Goal: Transaction & Acquisition: Purchase product/service

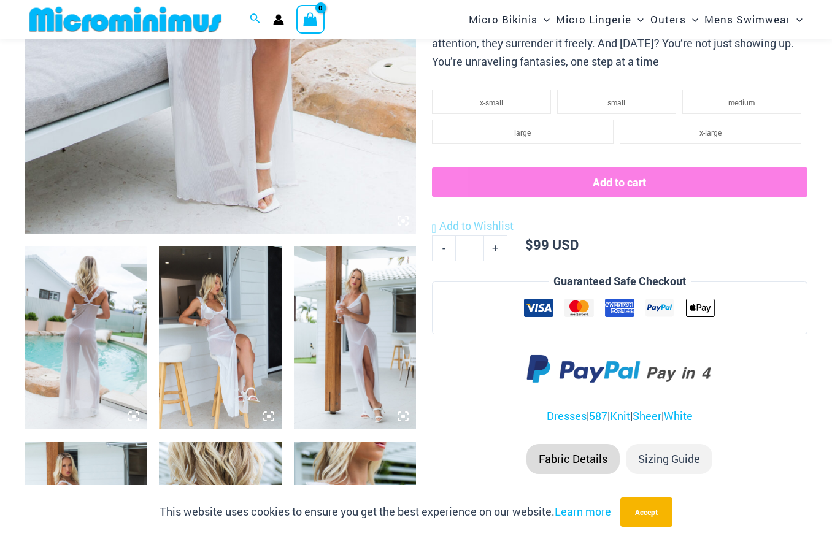
scroll to position [532, 0]
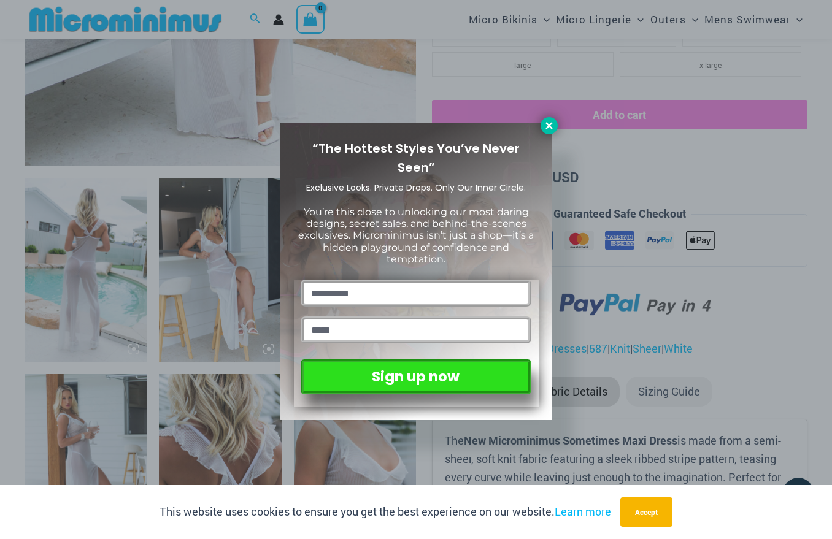
click at [552, 127] on icon at bounding box center [548, 125] width 11 height 11
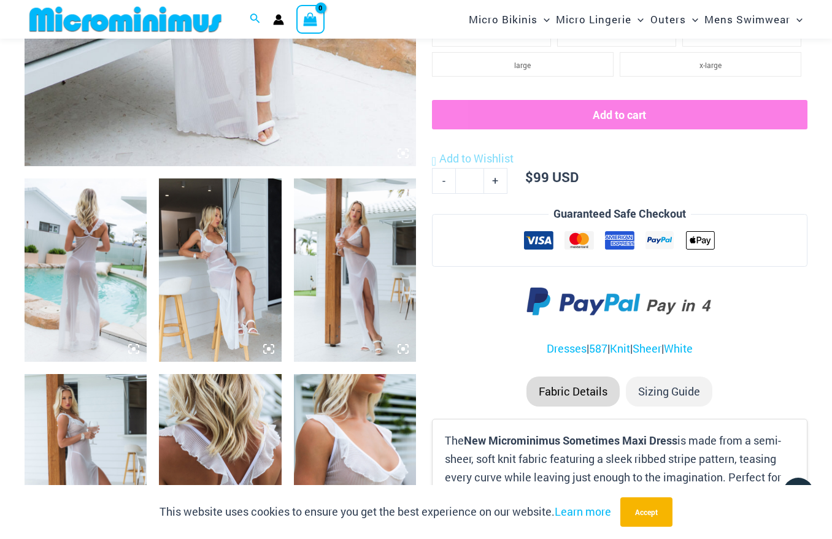
click at [115, 247] on img at bounding box center [86, 269] width 122 height 183
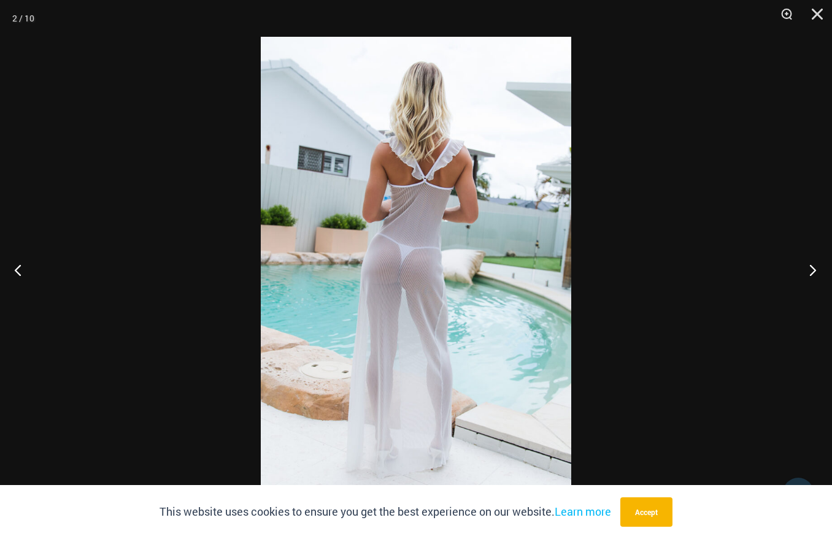
click at [817, 270] on button "Next" at bounding box center [809, 269] width 46 height 61
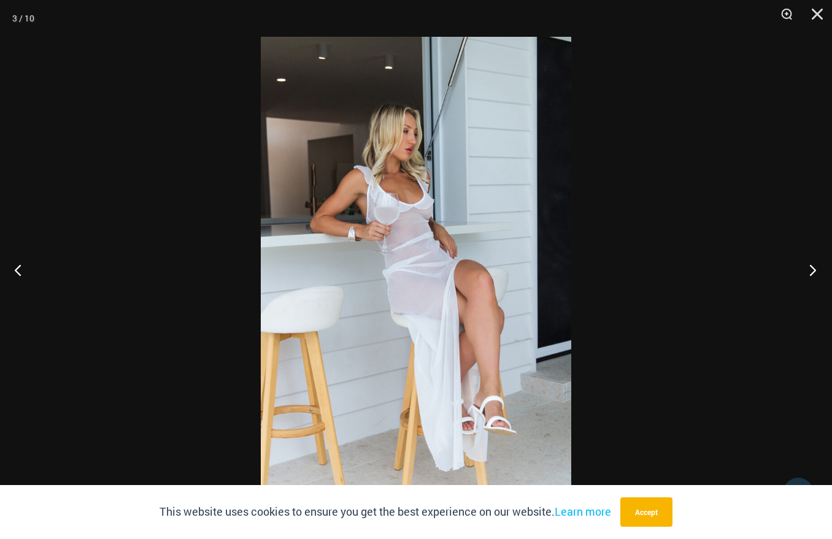
click at [817, 270] on button "Next" at bounding box center [809, 269] width 46 height 61
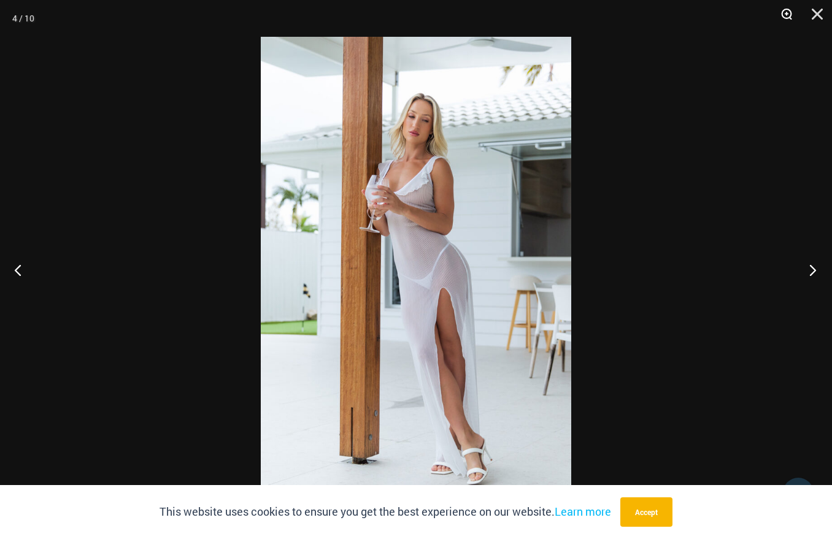
click at [814, 272] on button "Next" at bounding box center [809, 269] width 46 height 61
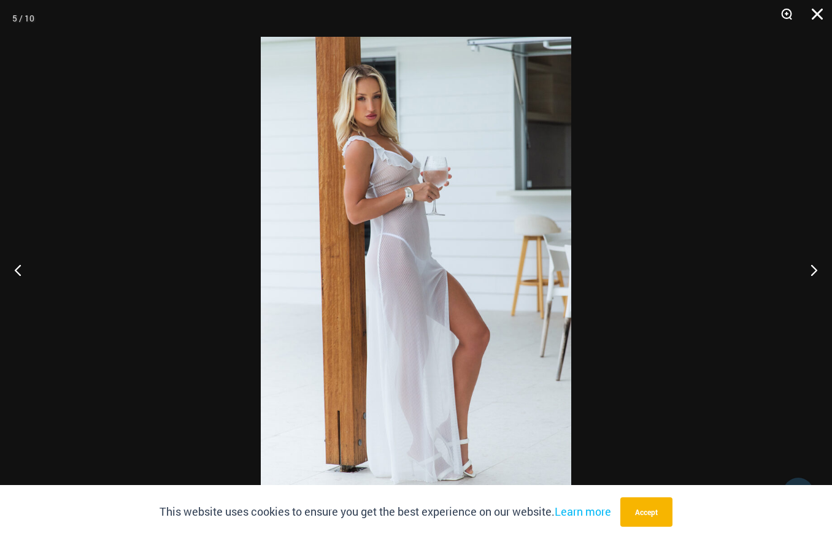
click at [817, 14] on button "Close" at bounding box center [812, 18] width 31 height 37
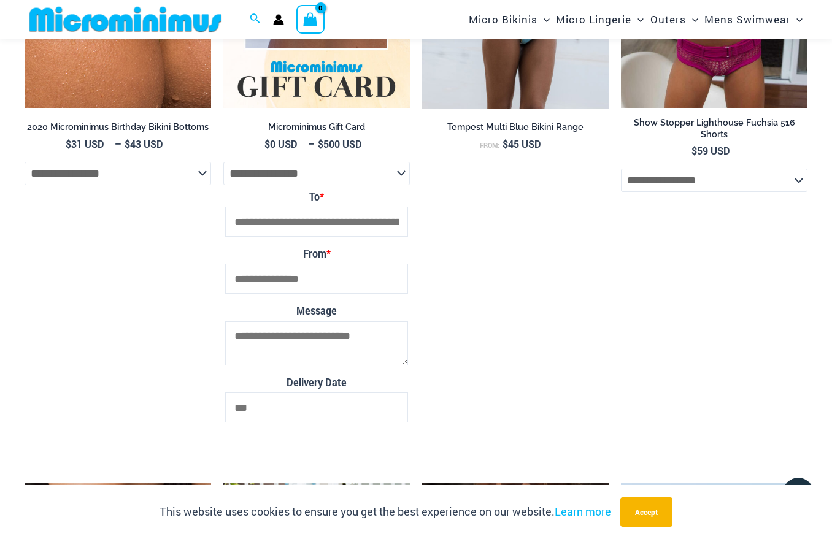
scroll to position [1576, 0]
